Goal: Find specific page/section: Find specific page/section

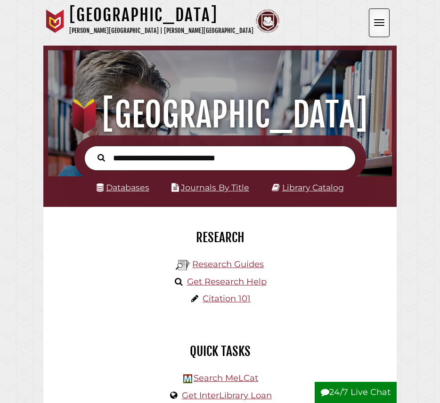
scroll to position [113, 339]
click at [144, 160] on input "text" at bounding box center [219, 158] width 271 height 25
type input "**********"
click at [93, 152] on button "Search" at bounding box center [101, 158] width 17 height 12
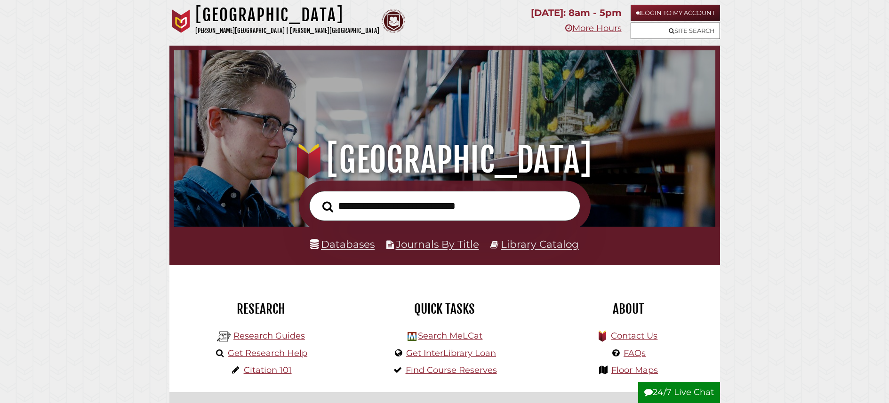
scroll to position [179, 537]
click at [424, 205] on input "text" at bounding box center [444, 206] width 271 height 31
type input "**********"
click at [318, 199] on button "Search" at bounding box center [328, 207] width 20 height 17
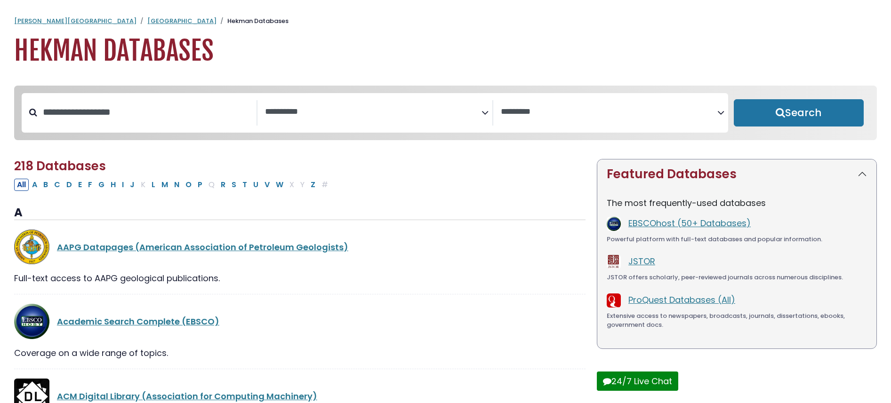
select select "Database Subject Filter"
select select "Database Vendors Filter"
click at [200, 323] on link "Academic Search Complete (EBSCO)" at bounding box center [138, 322] width 162 height 12
select select "Database Subject Filter"
select select "Database Vendors Filter"
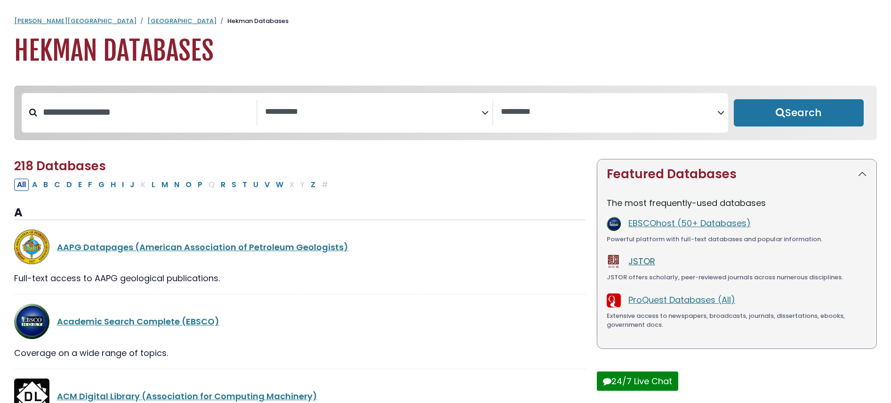
click at [647, 264] on link "JSTOR" at bounding box center [642, 262] width 27 height 12
